Goal: Task Accomplishment & Management: Complete application form

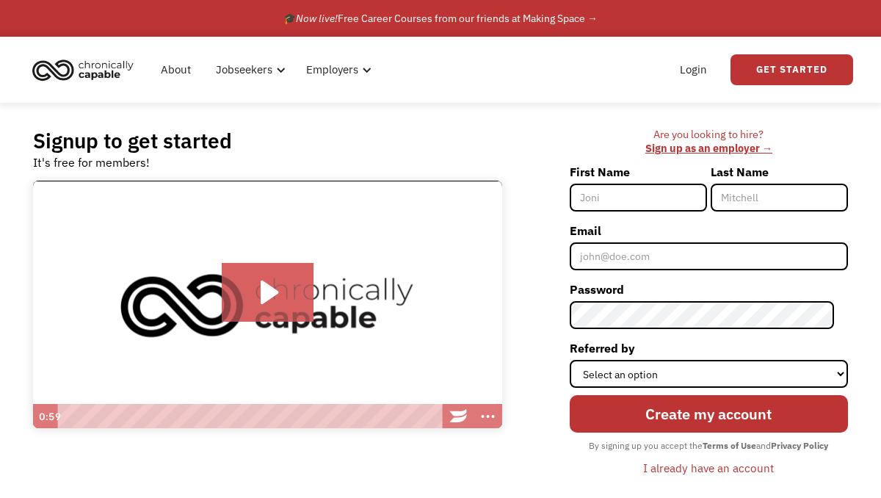
click at [636, 203] on input "First Name" at bounding box center [637, 197] width 137 height 28
click at [702, 72] on link "Login" at bounding box center [693, 69] width 45 height 47
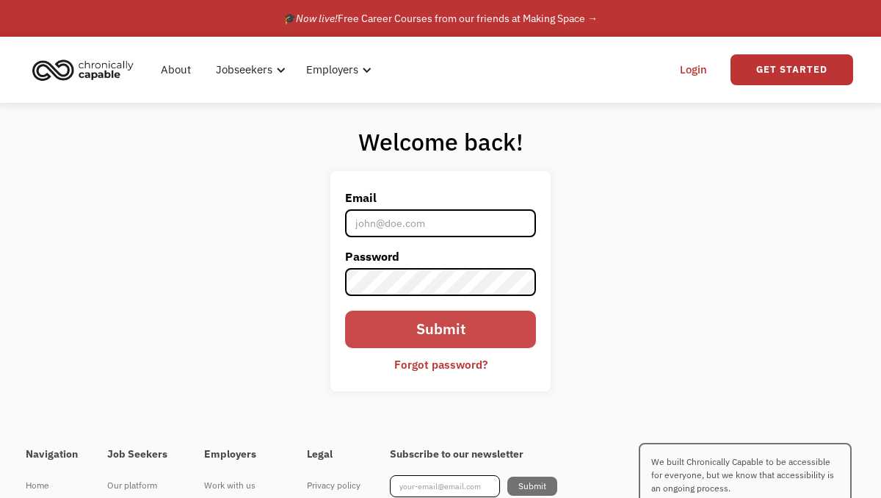
type input "[EMAIL_ADDRESS][DOMAIN_NAME]"
click at [402, 327] on input "Submit" at bounding box center [440, 328] width 191 height 37
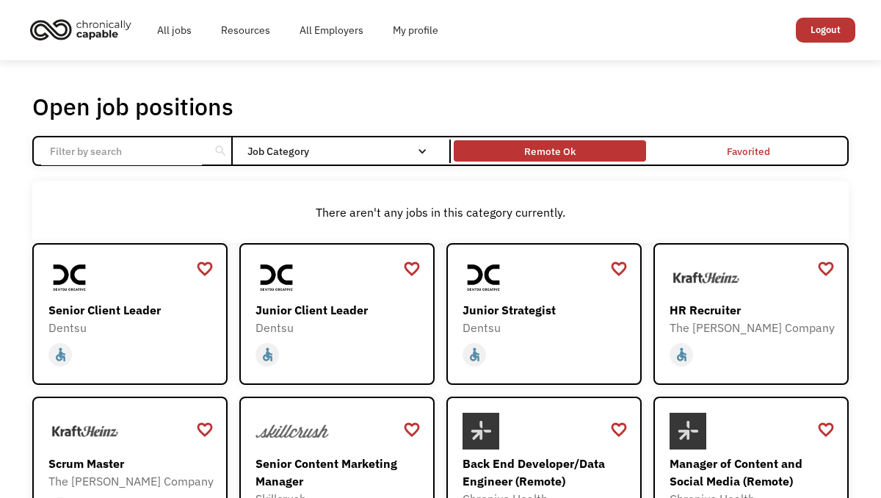
click at [527, 159] on div "Remote Ok" at bounding box center [549, 151] width 51 height 18
